Goal: Find specific page/section: Find specific page/section

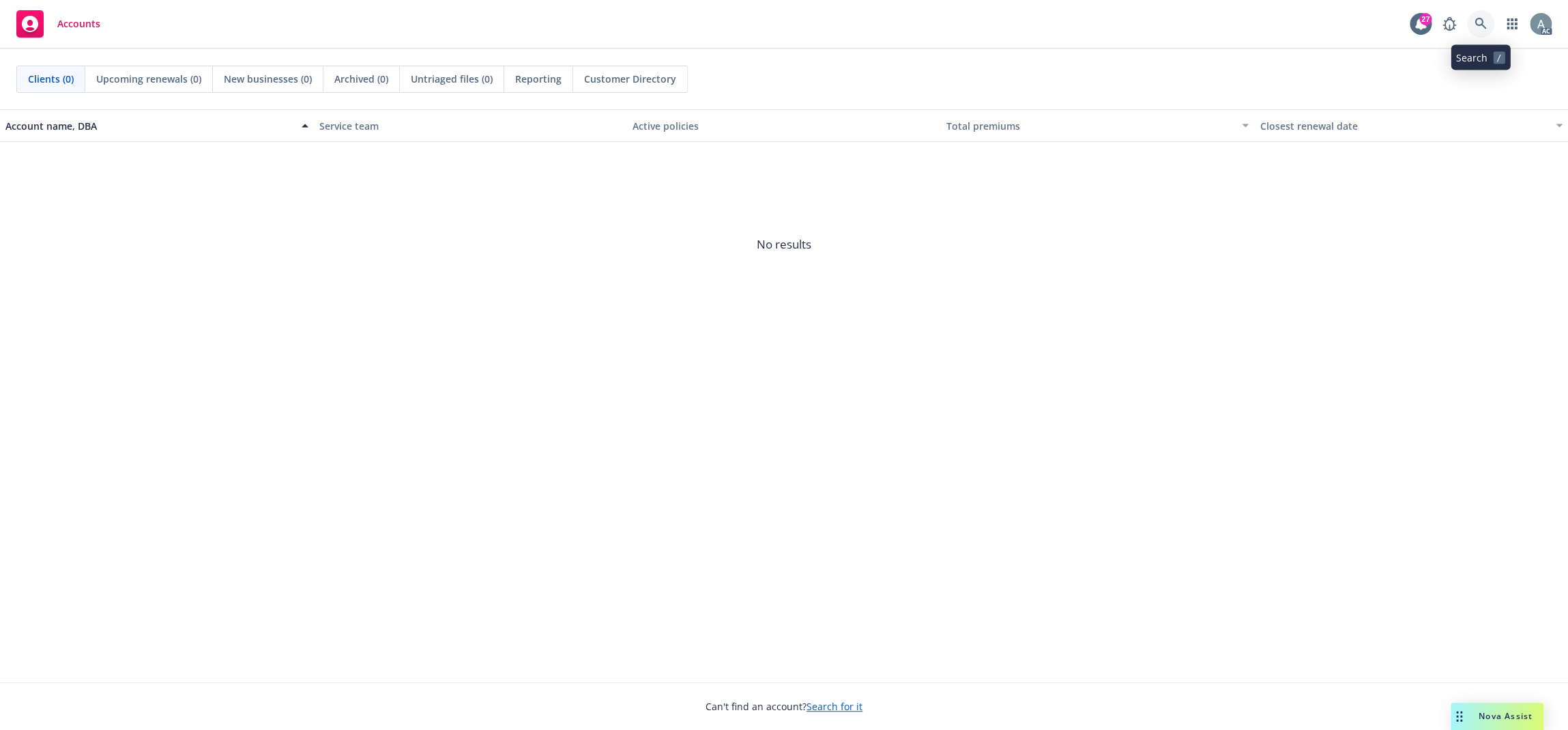
click at [1479, 28] on icon at bounding box center [1480, 24] width 12 height 12
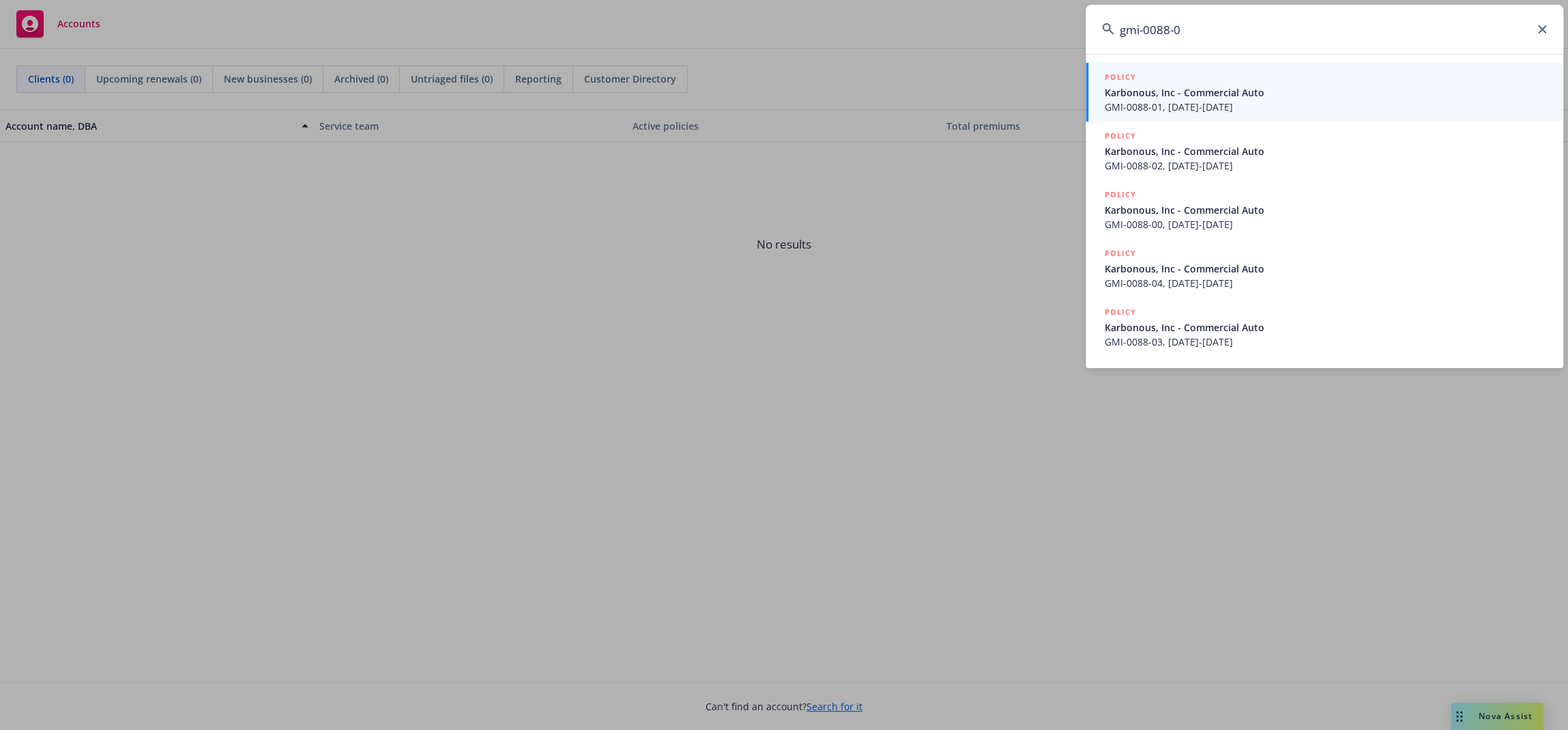
type input "gmi-0088-04"
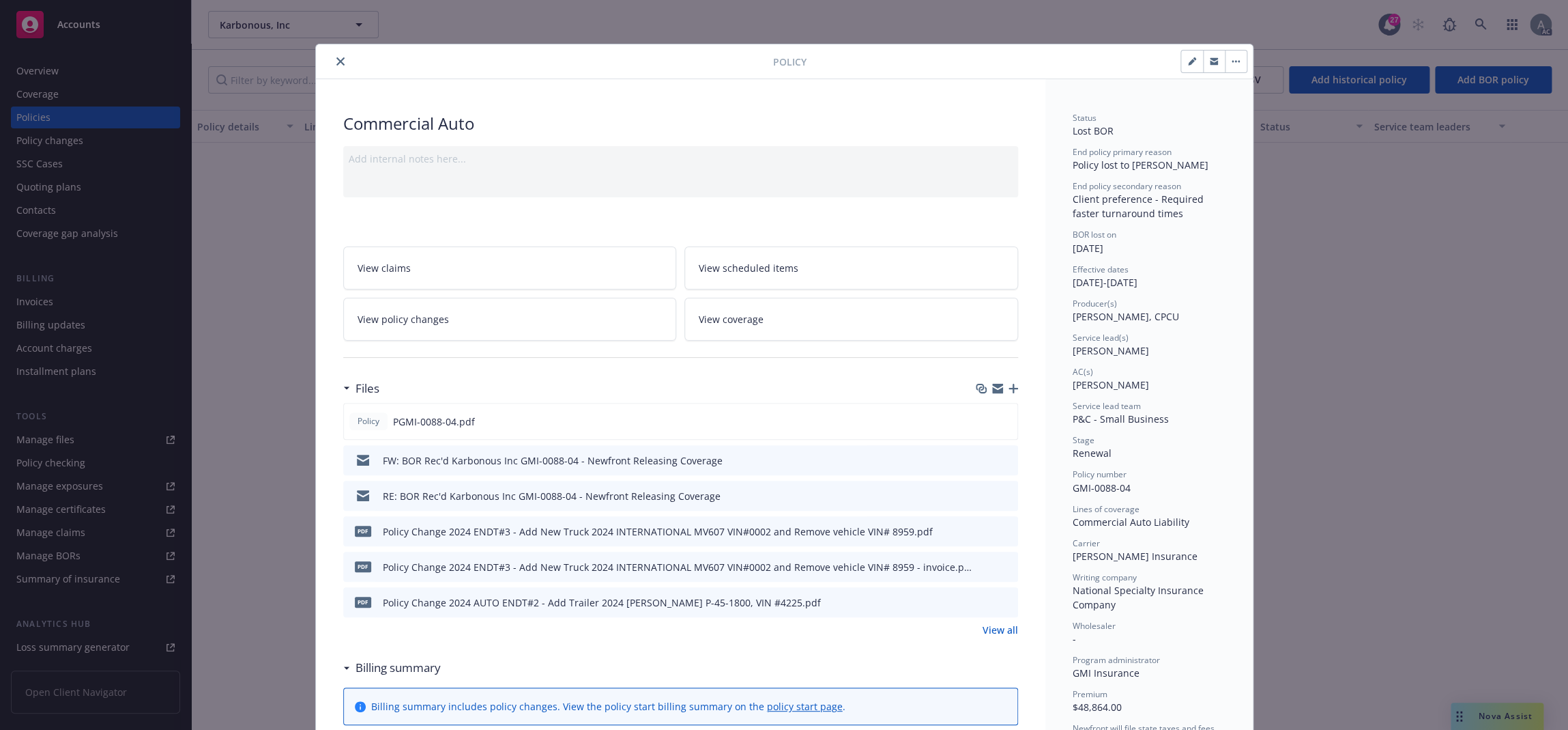
click at [336, 58] on icon "close" at bounding box center [340, 61] width 9 height 9
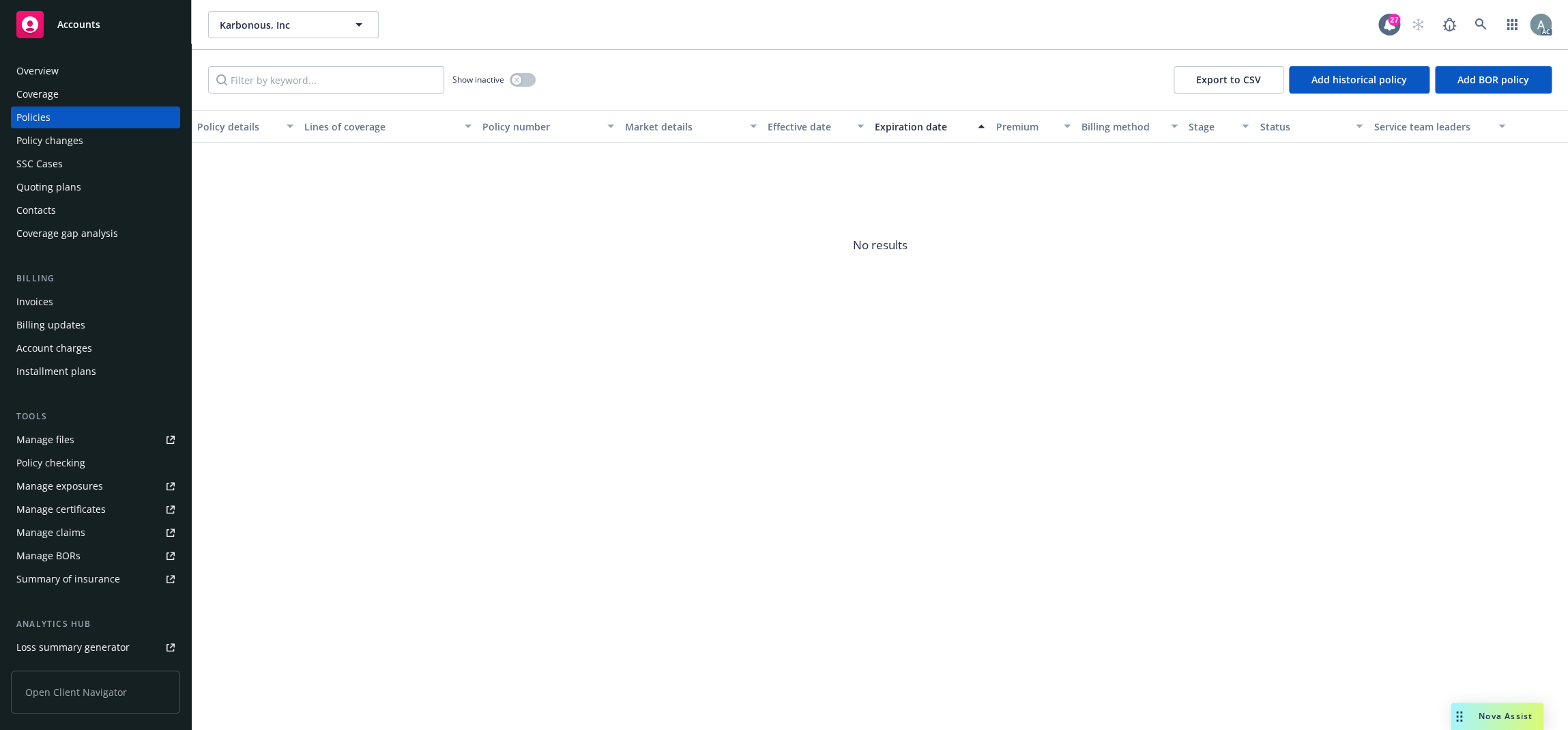
click at [961, 188] on span "No results" at bounding box center [879, 245] width 1376 height 204
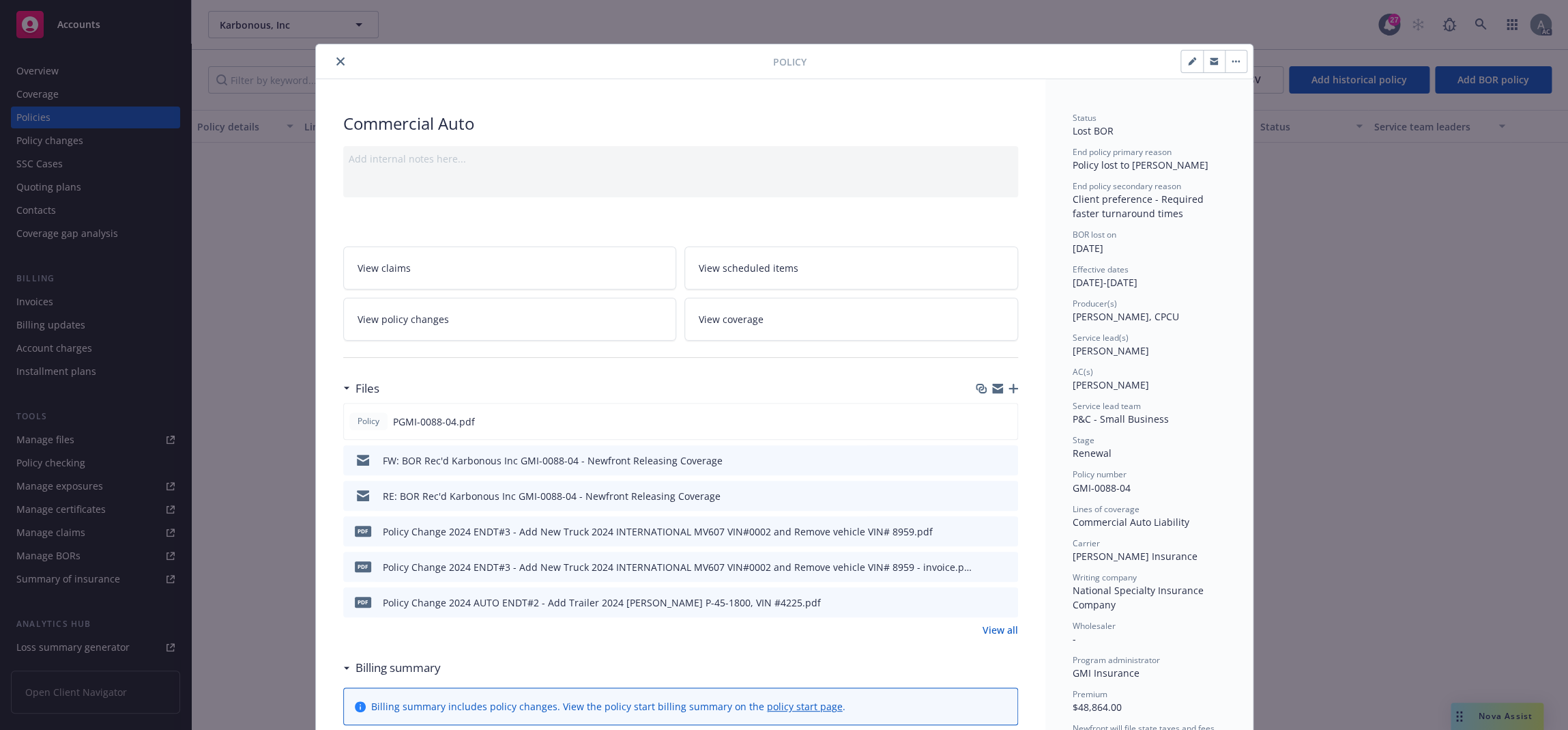
click at [336, 62] on icon "close" at bounding box center [340, 61] width 9 height 9
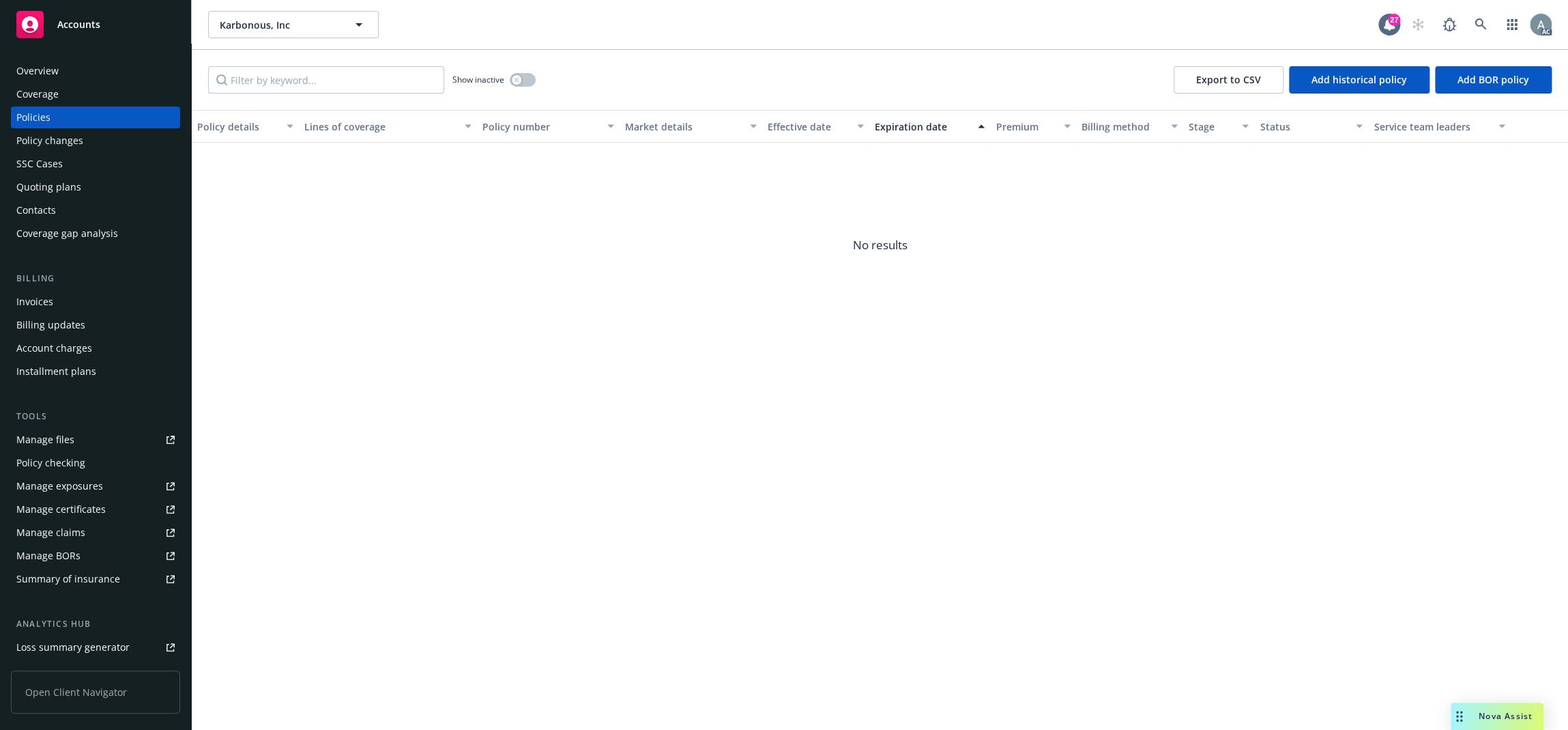
click at [82, 301] on div "Invoices" at bounding box center [95, 302] width 158 height 22
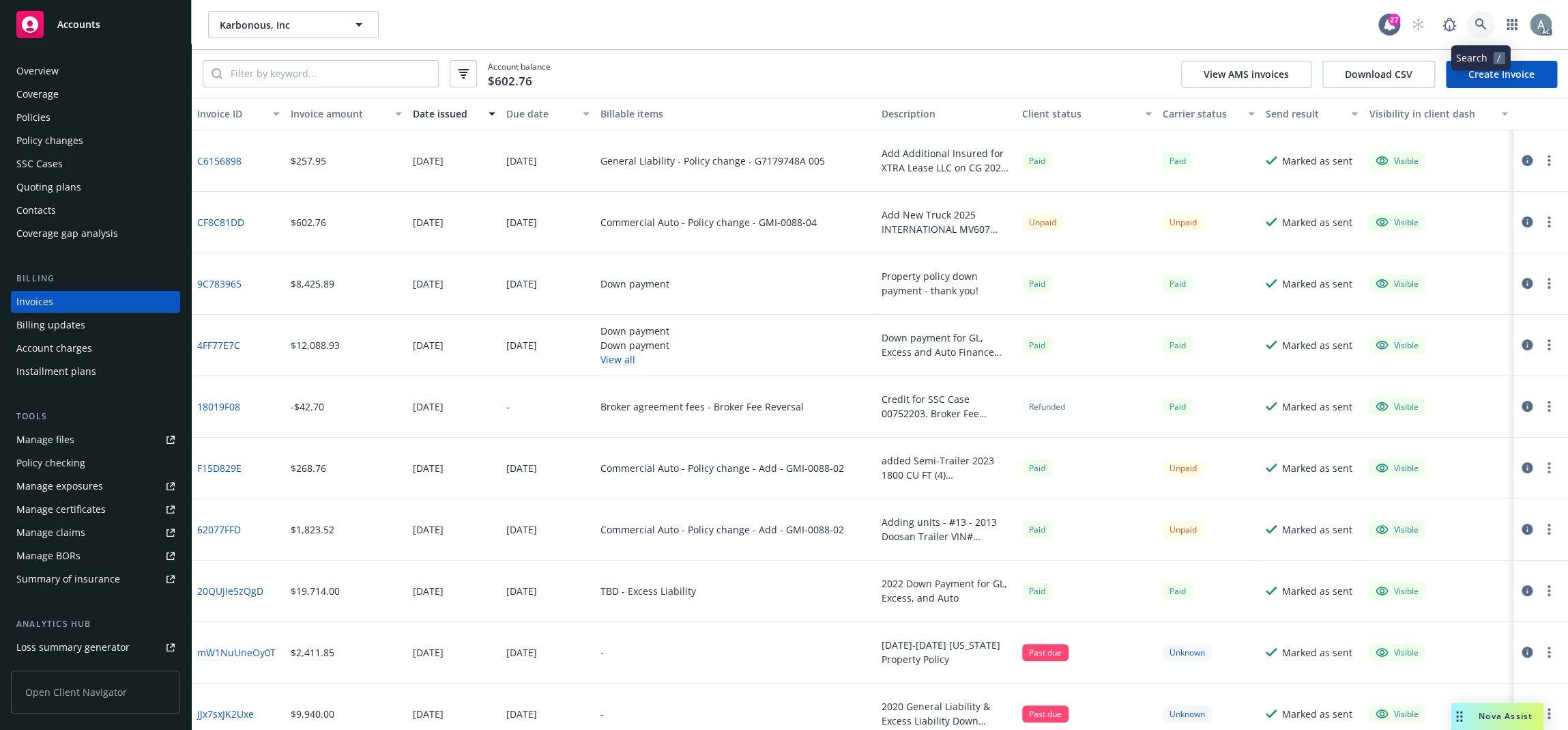
click at [1476, 22] on icon at bounding box center [1480, 25] width 12 height 12
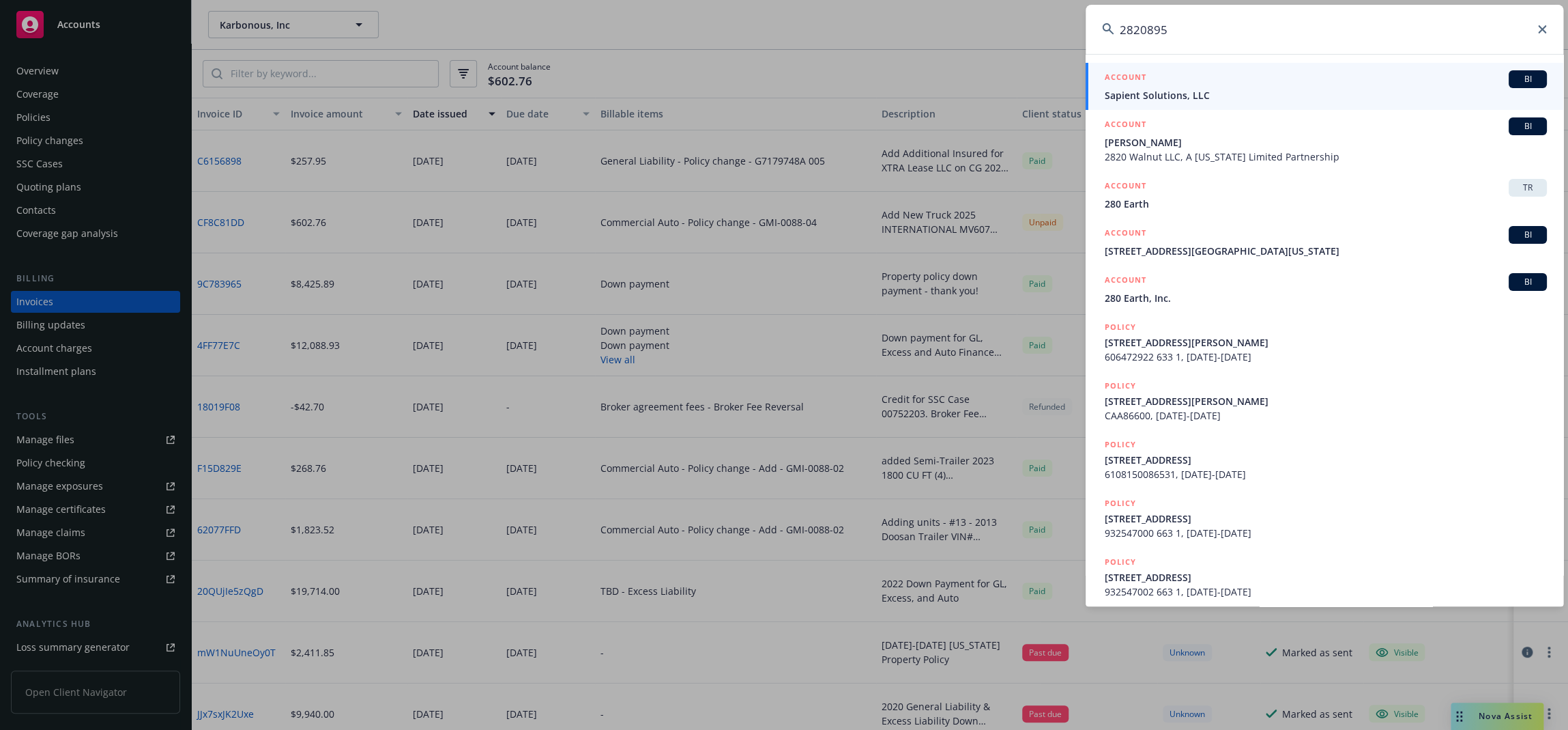
type input "2820895"
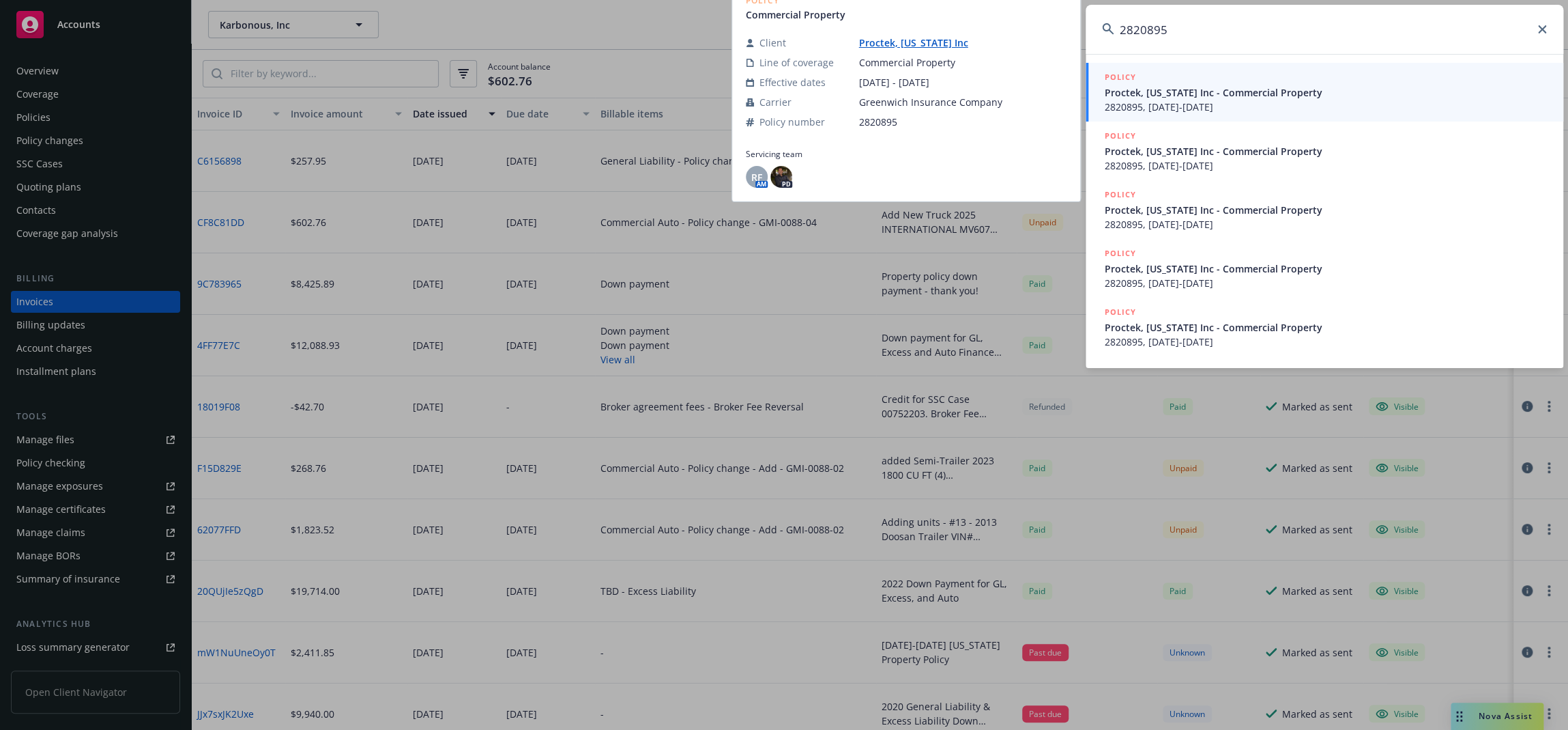
click at [1301, 96] on span "Proctek, [US_STATE] Inc - Commercial Property" at bounding box center [1325, 92] width 442 height 14
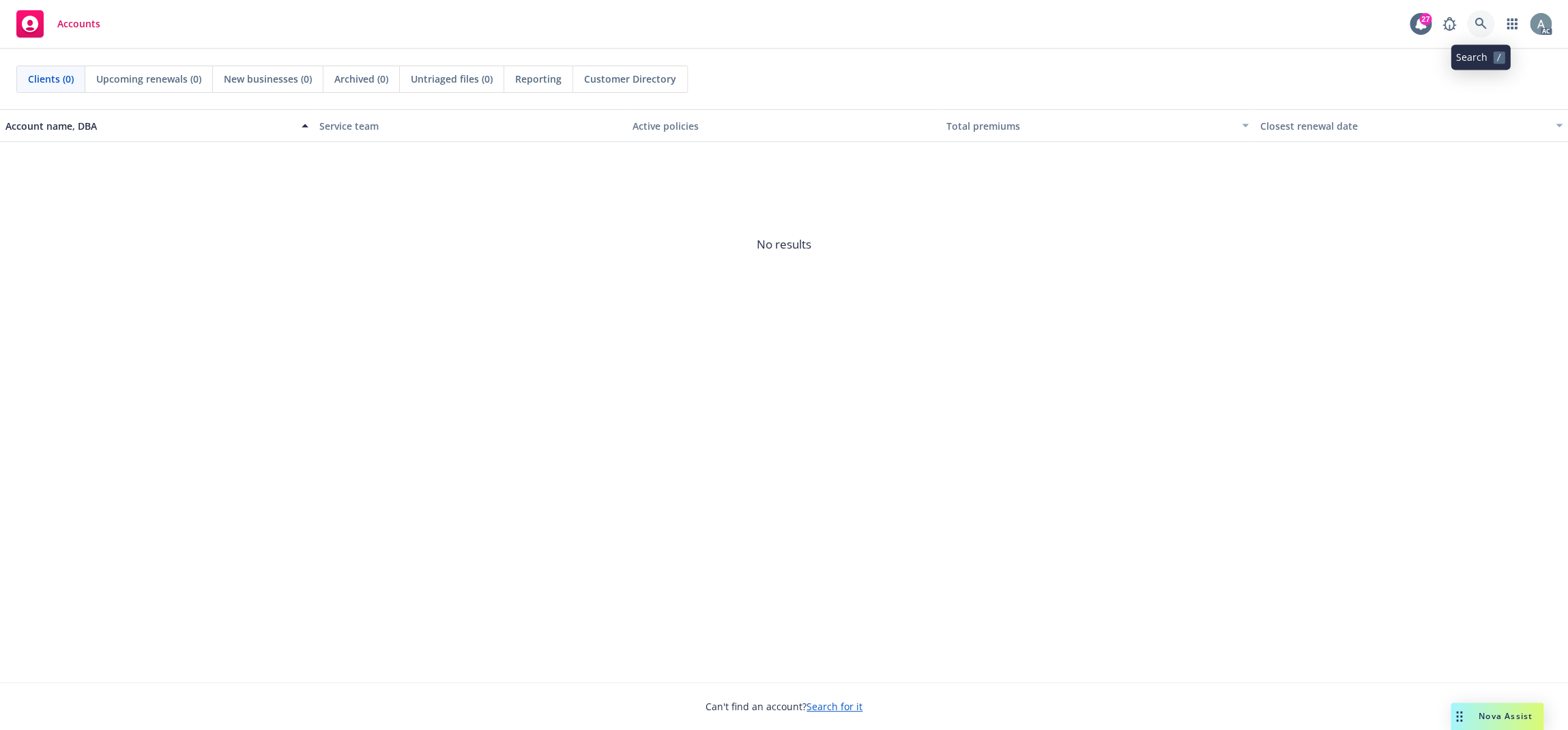
click at [1486, 25] on link at bounding box center [1480, 24] width 27 height 27
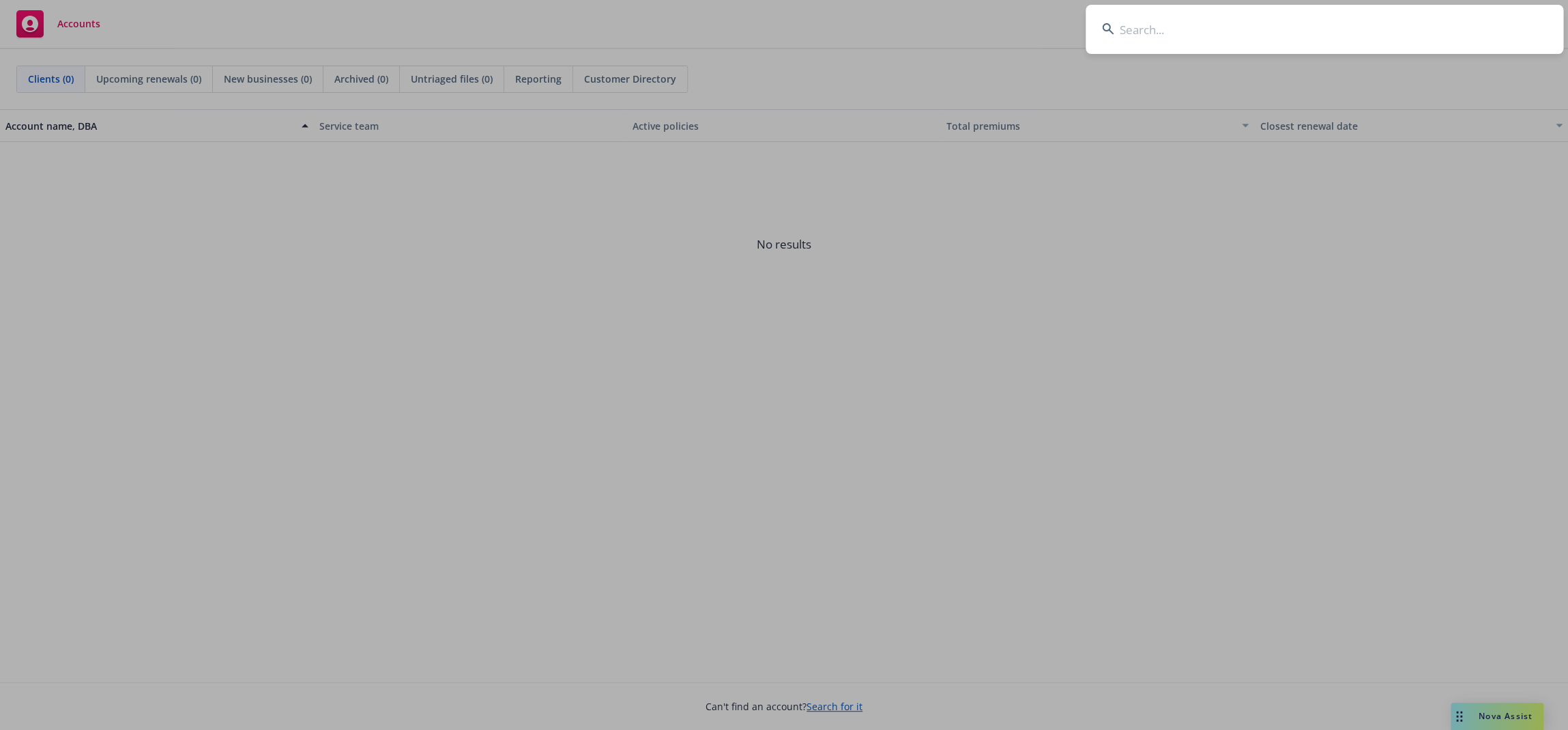
click at [1132, 34] on input at bounding box center [1324, 30] width 478 height 49
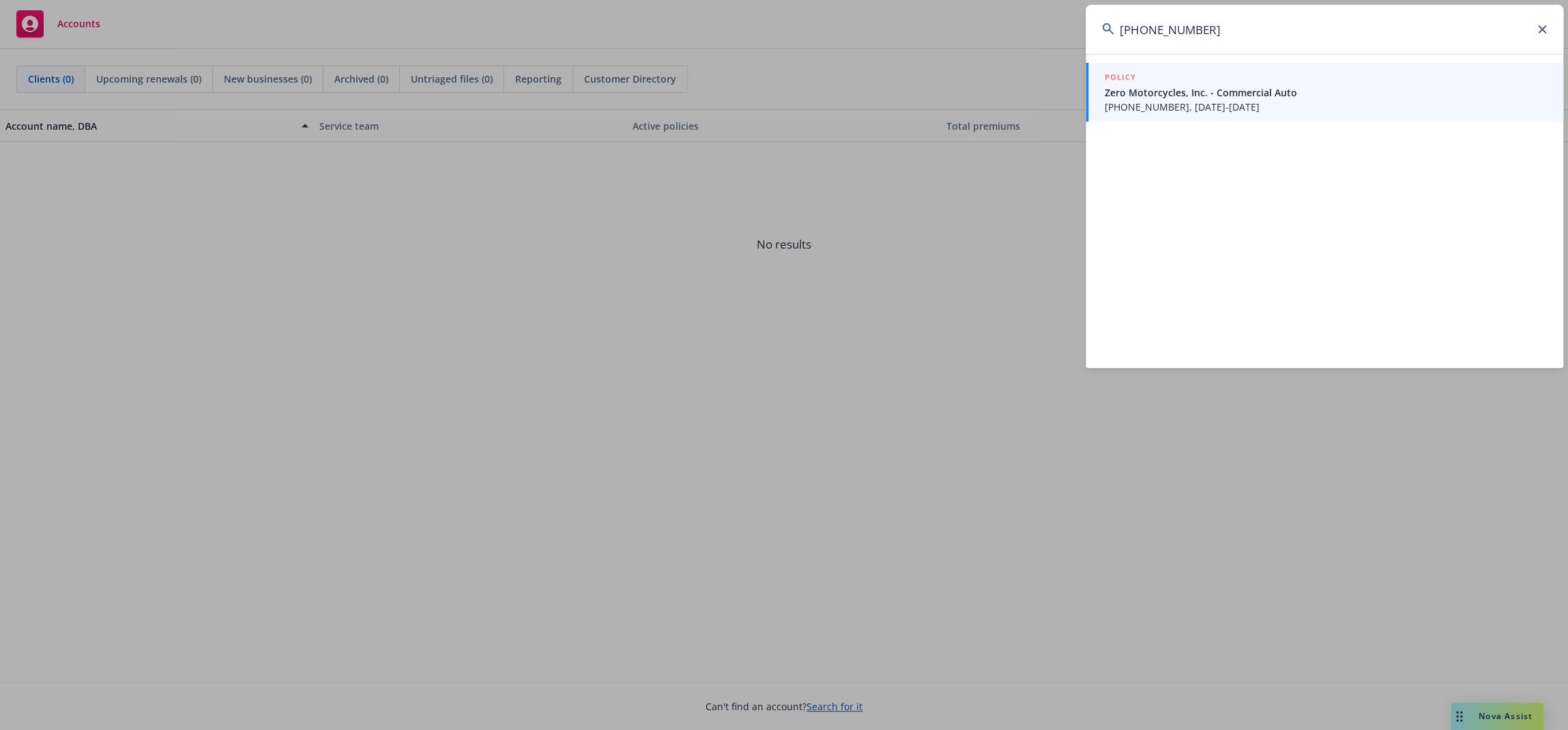
type input "5087-0399-05"
click at [1220, 105] on span "5087-0399-05, 04/08/2024-04/08/2025" at bounding box center [1325, 106] width 442 height 14
